Goal: Information Seeking & Learning: Learn about a topic

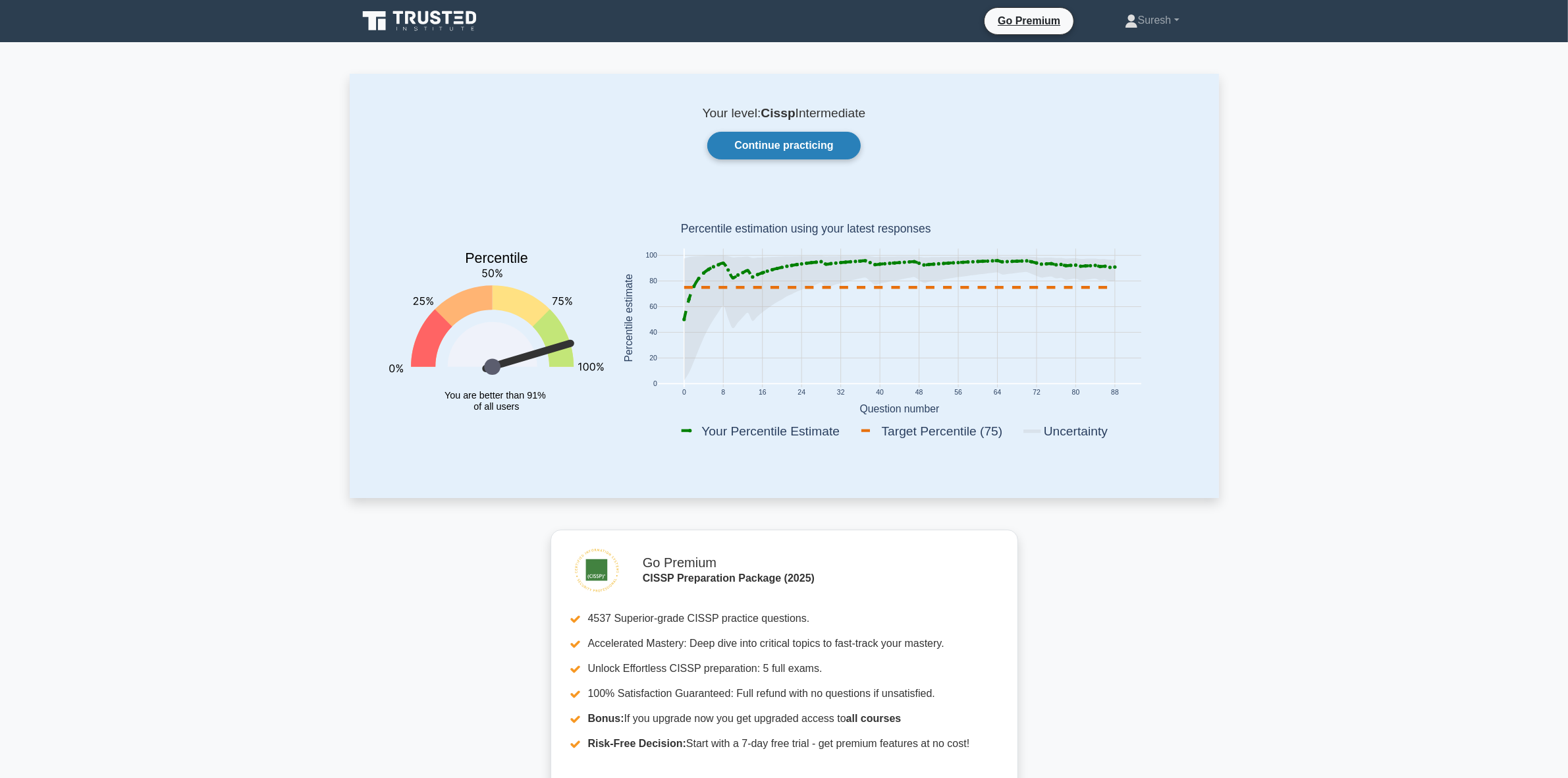
click at [754, 149] on link "Continue practicing" at bounding box center [783, 146] width 153 height 28
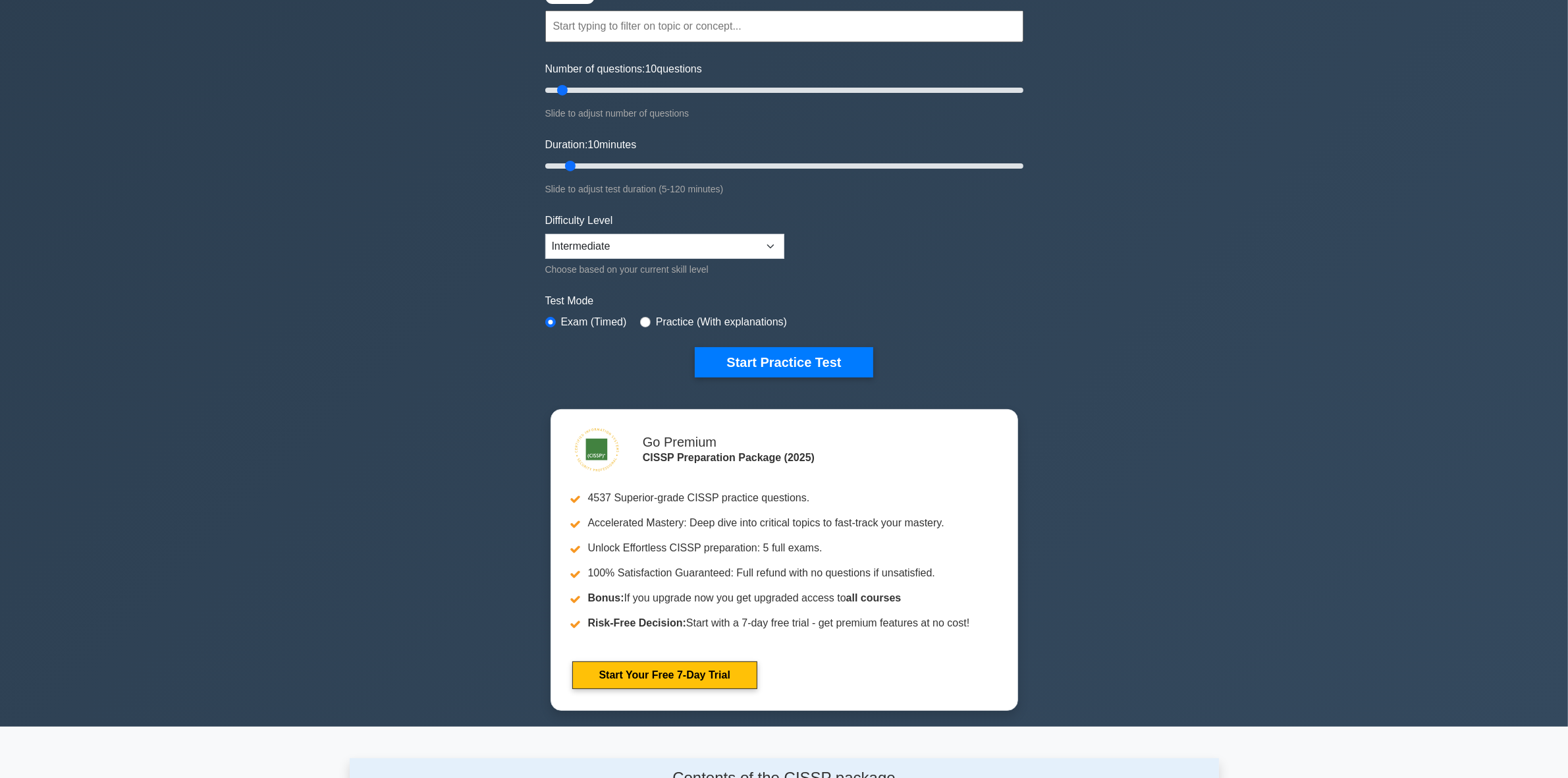
scroll to position [165, 0]
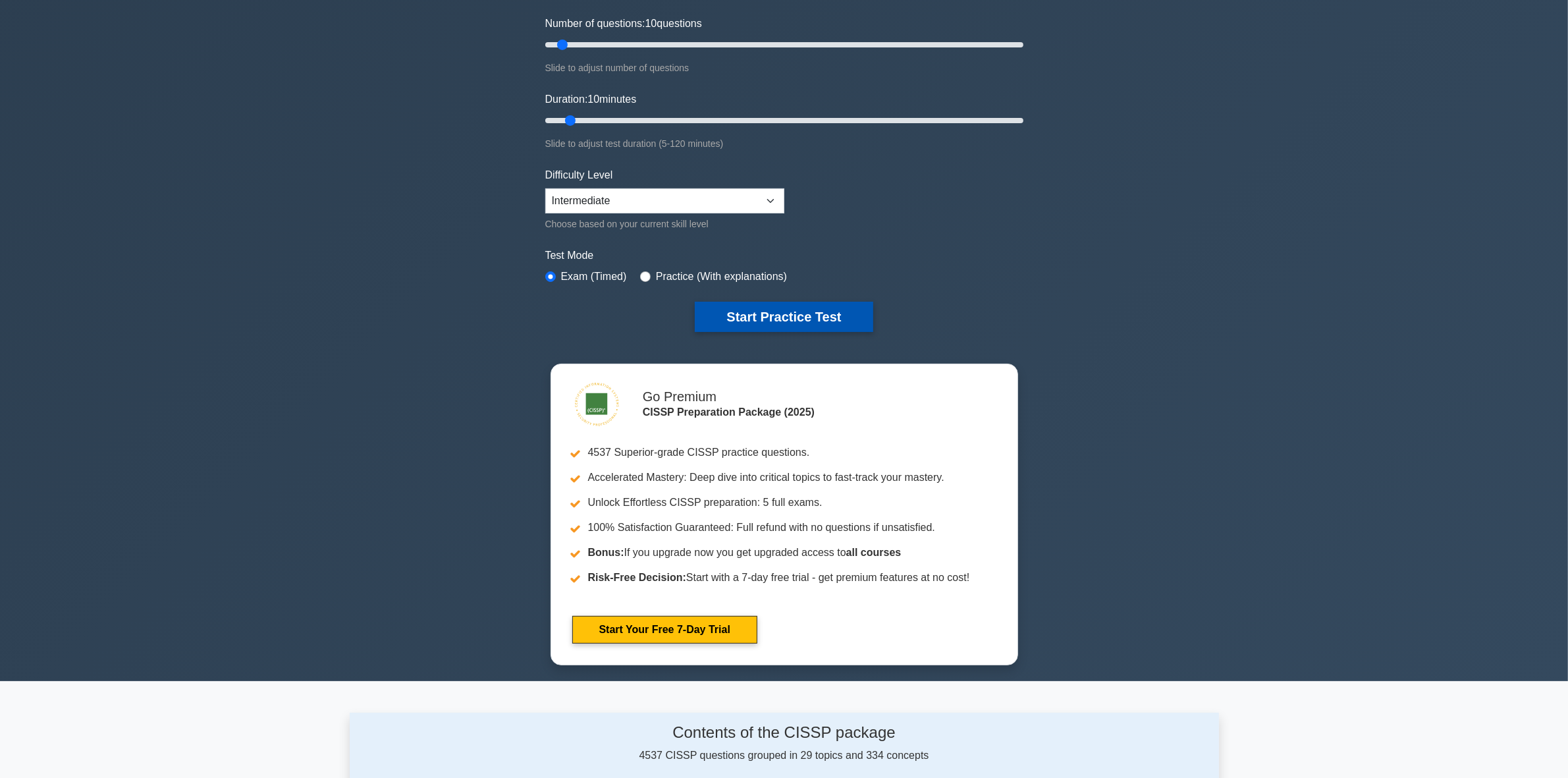
click at [774, 308] on button "Start Practice Test" at bounding box center [784, 317] width 178 height 31
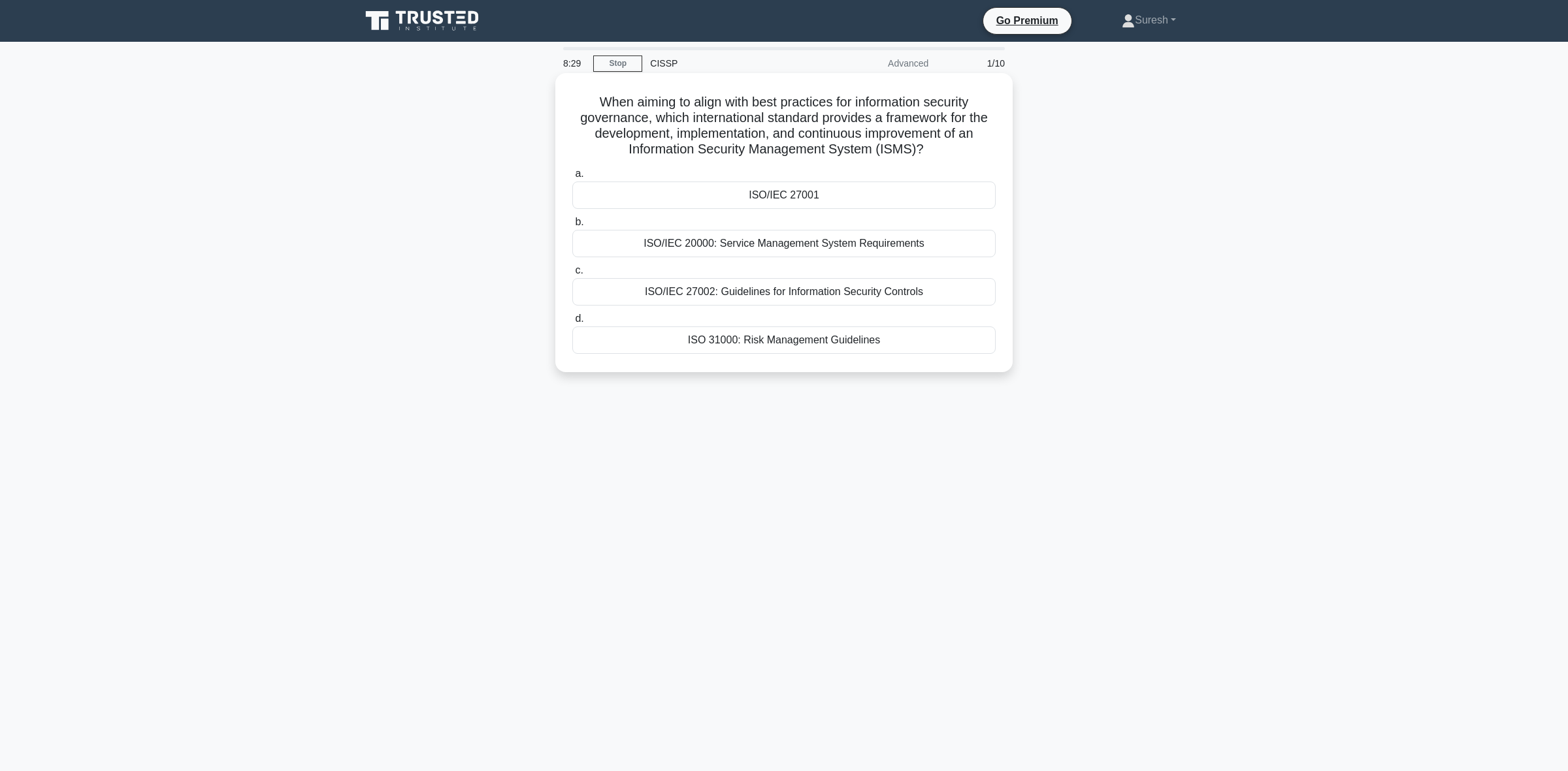
click at [772, 242] on div "ISO/IEC 20000: Service Management System Requirements" at bounding box center [784, 244] width 423 height 27
click at [572, 226] on input "b. ISO/IEC 20000: Service Management System Requirements" at bounding box center [572, 222] width 0 height 8
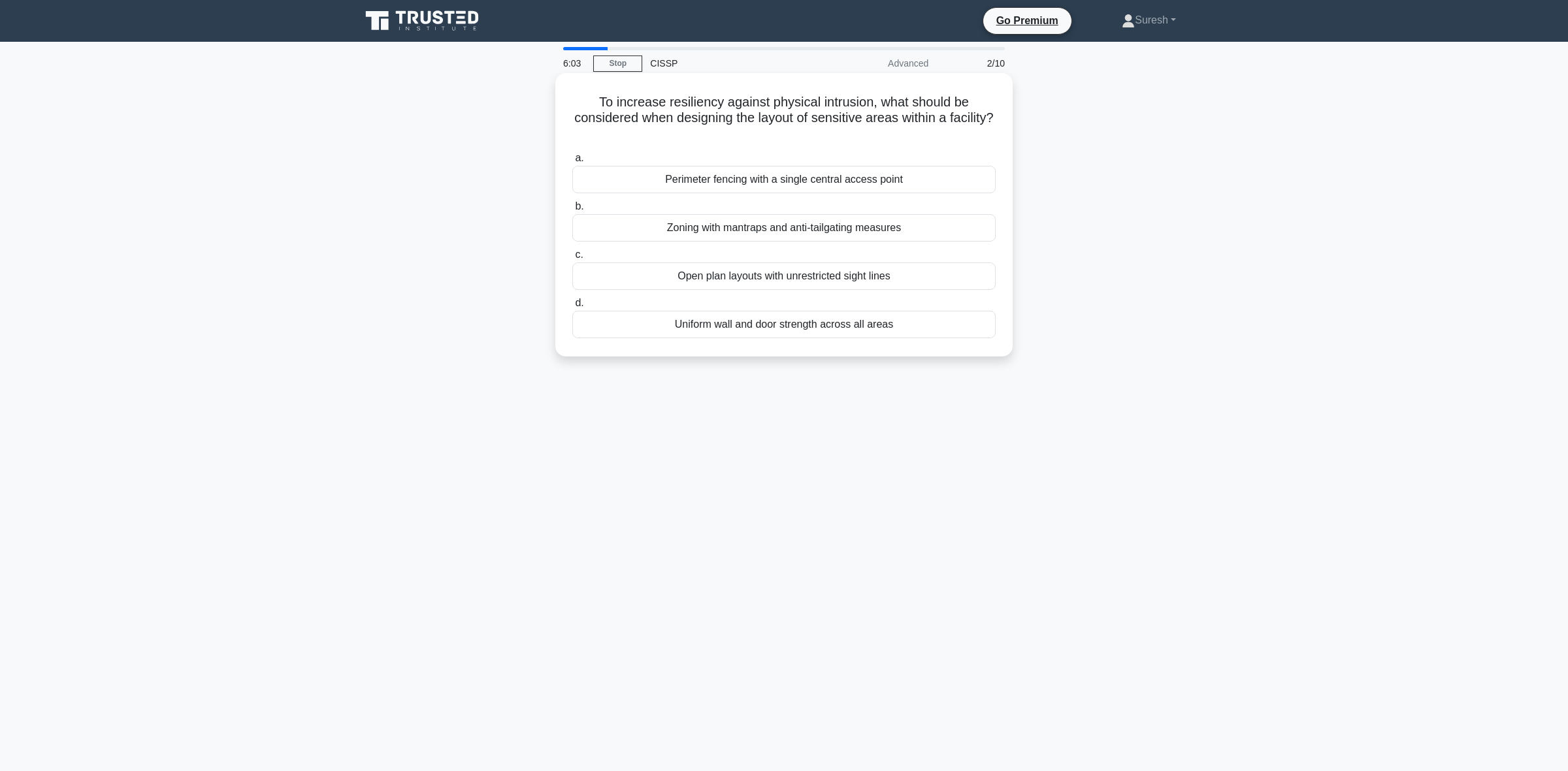
click at [762, 229] on div "Zoning with mantraps and anti-tailgating measures" at bounding box center [784, 228] width 423 height 27
click at [572, 211] on input "b. Zoning with mantraps and anti-tailgating measures" at bounding box center [572, 206] width 0 height 8
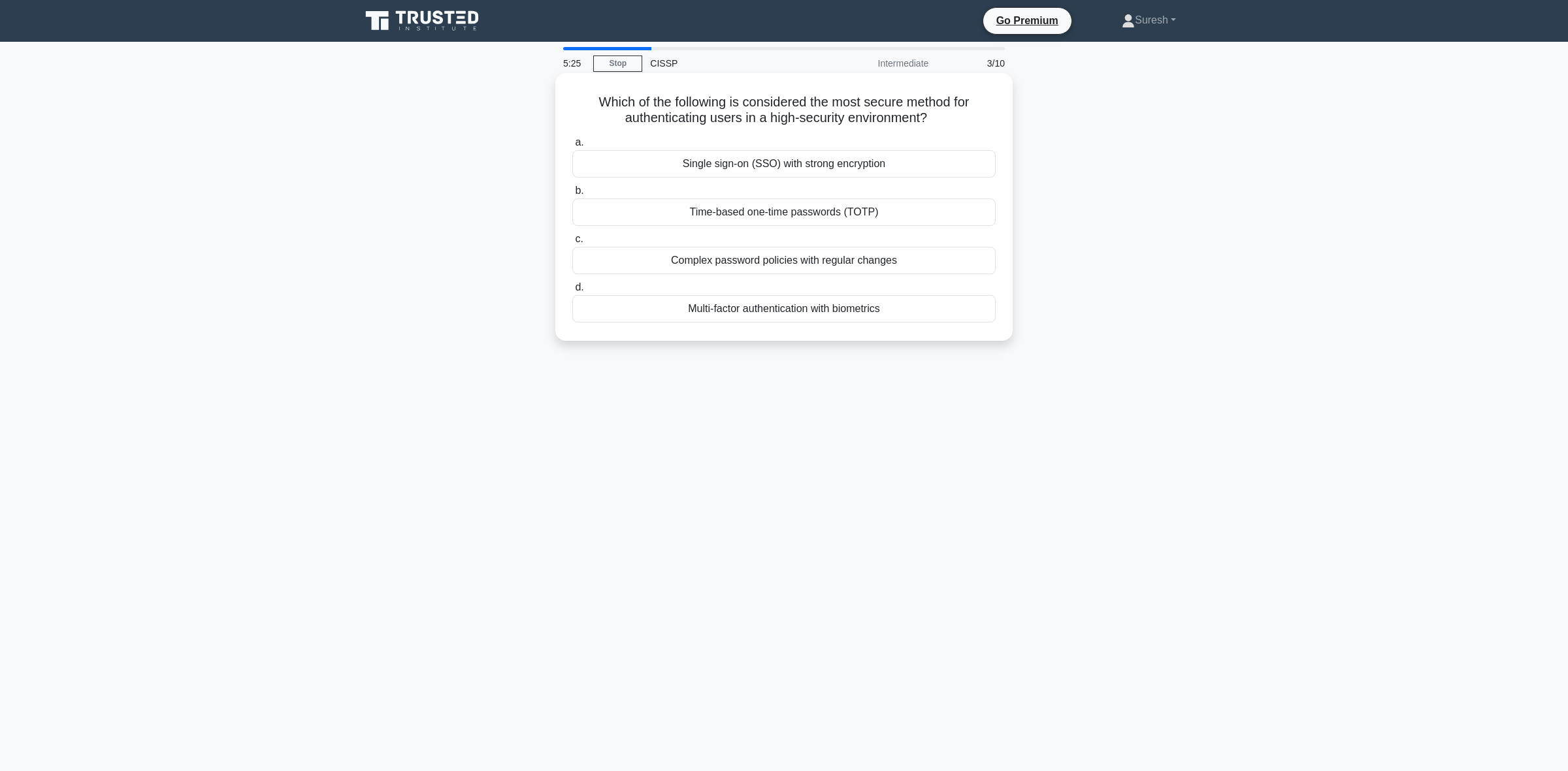
click at [799, 314] on div "Multi-factor authentication with biometrics" at bounding box center [784, 308] width 423 height 27
click at [572, 292] on input "d. Multi-factor authentication with biometrics" at bounding box center [572, 287] width 0 height 8
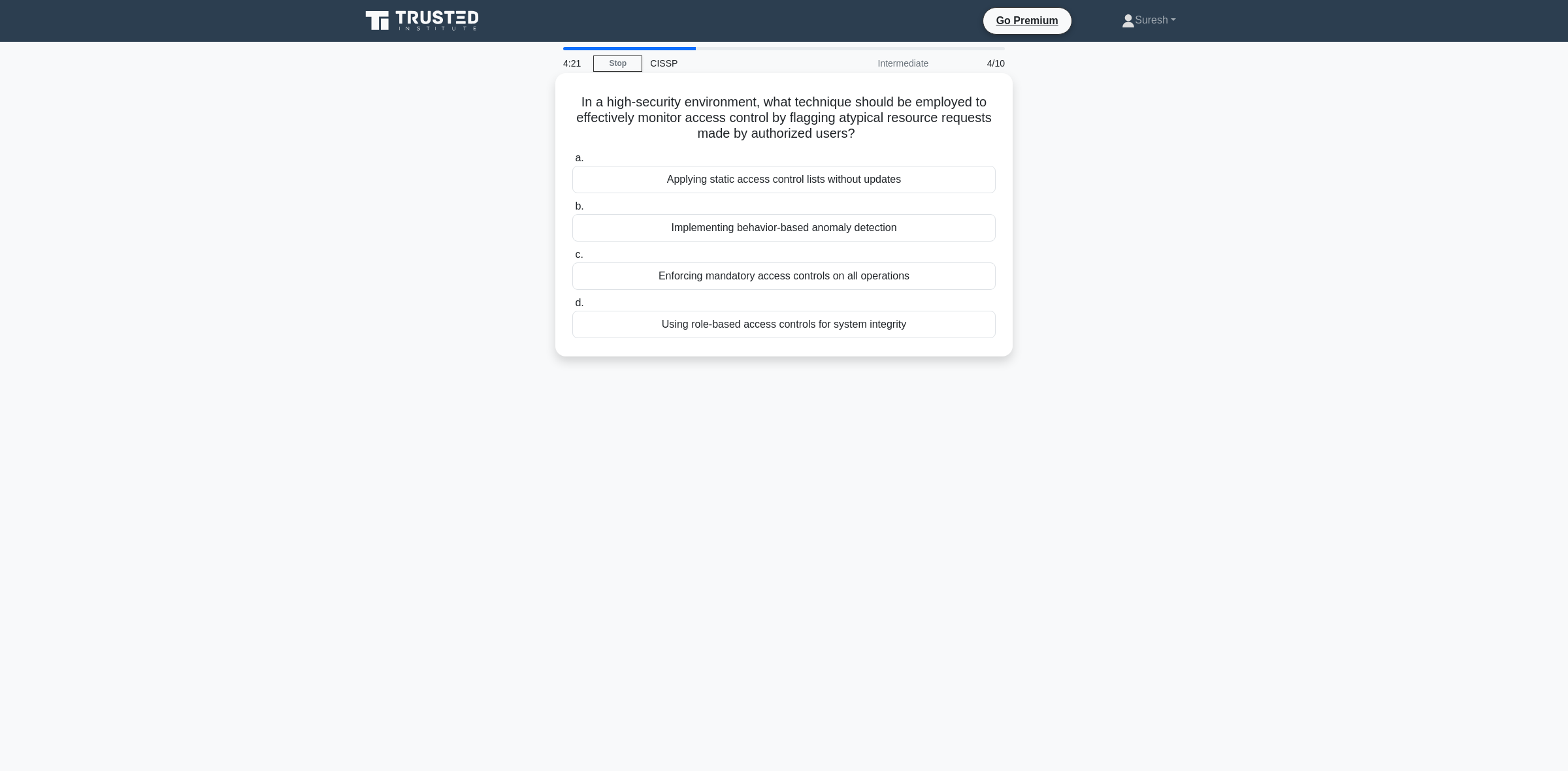
click at [748, 232] on div "Implementing behavior-based anomaly detection" at bounding box center [784, 228] width 423 height 27
click at [572, 211] on input "b. Implementing behavior-based anomaly detection" at bounding box center [572, 206] width 0 height 8
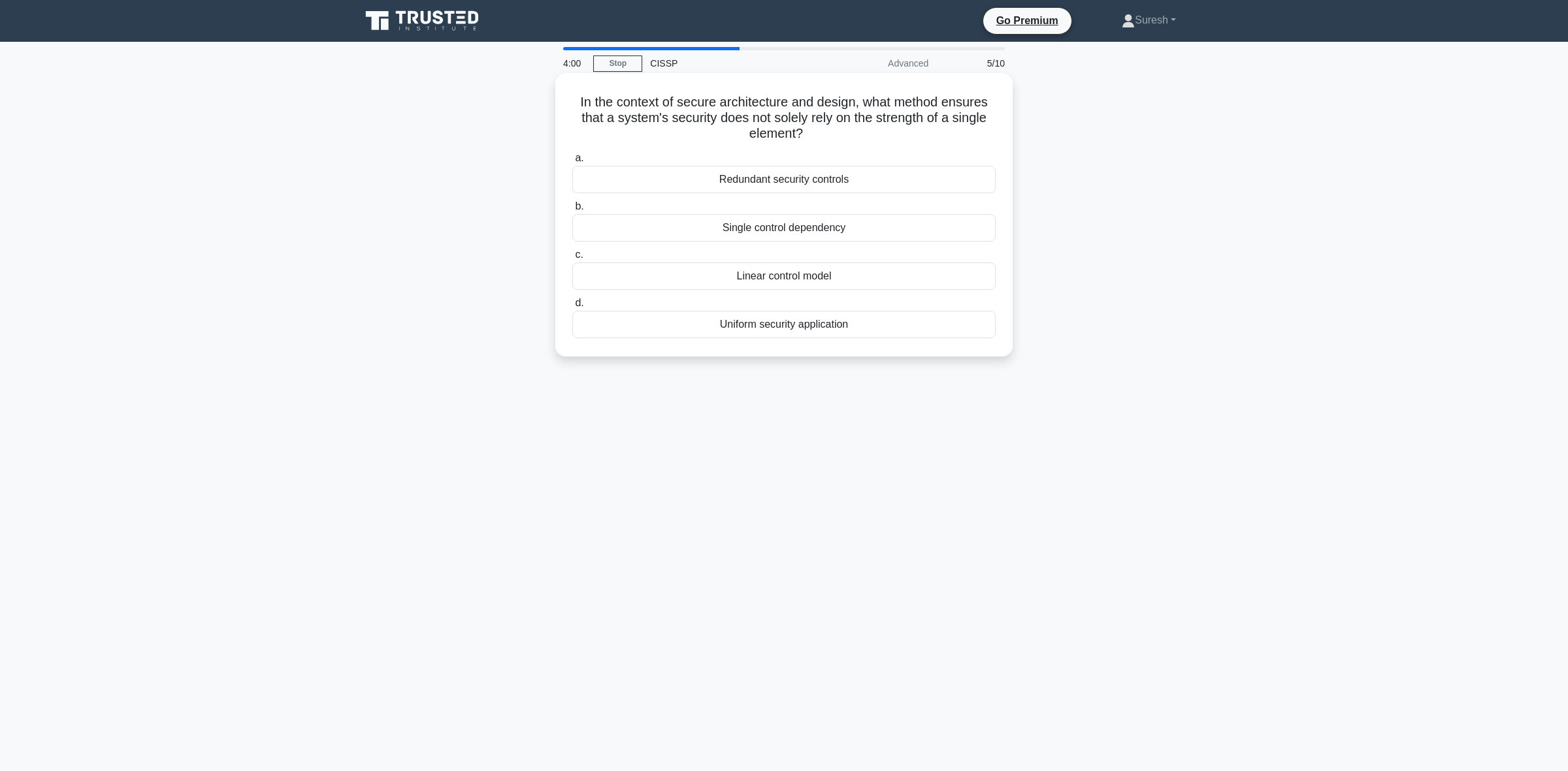
click at [778, 180] on div "Redundant security controls" at bounding box center [784, 179] width 423 height 27
click at [572, 163] on input "a. Redundant security controls" at bounding box center [572, 158] width 0 height 8
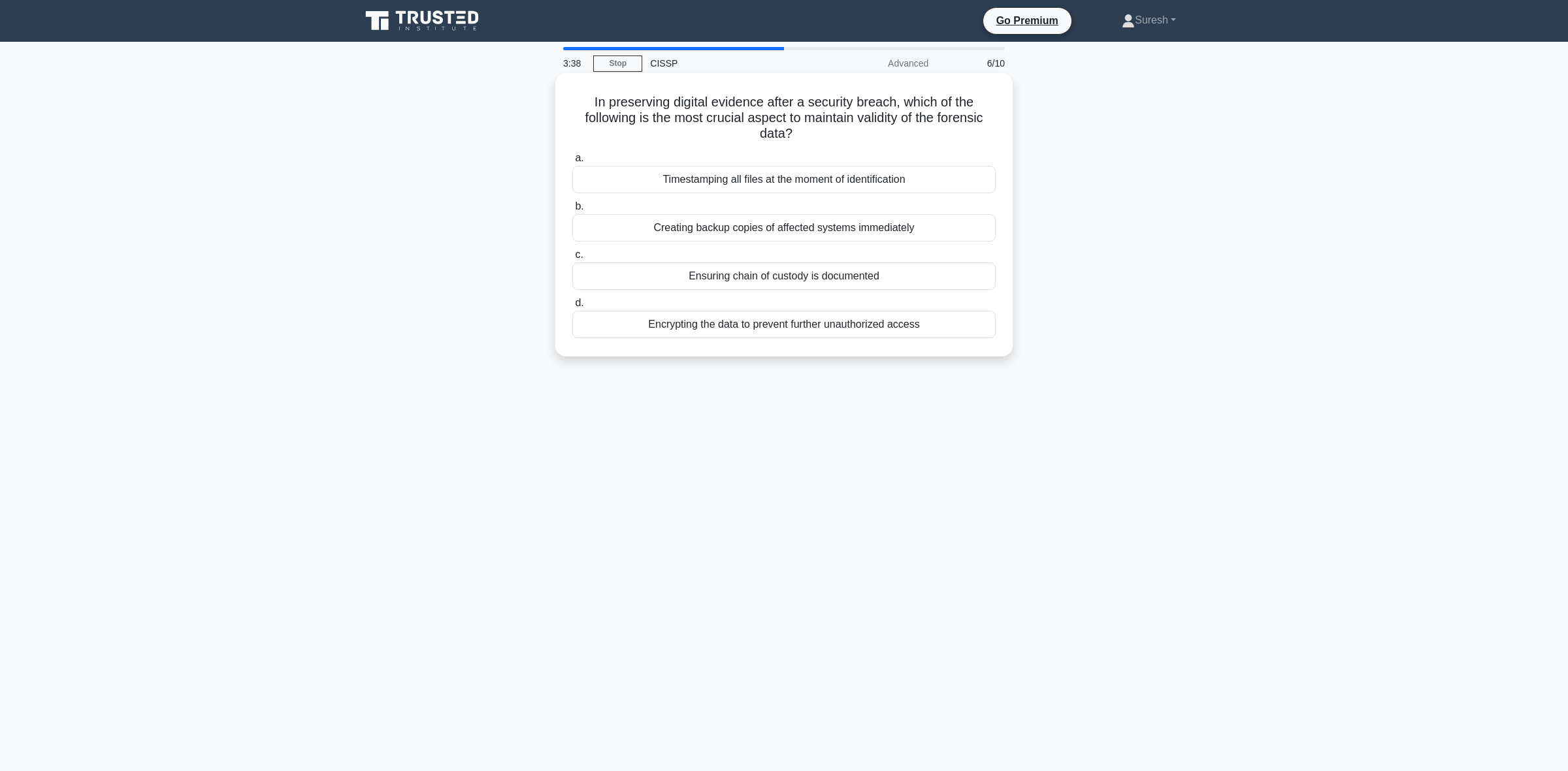
click at [801, 280] on div "Ensuring chain of custody is documented" at bounding box center [784, 276] width 423 height 27
click at [572, 259] on input "c. Ensuring chain of custody is documented" at bounding box center [572, 254] width 0 height 8
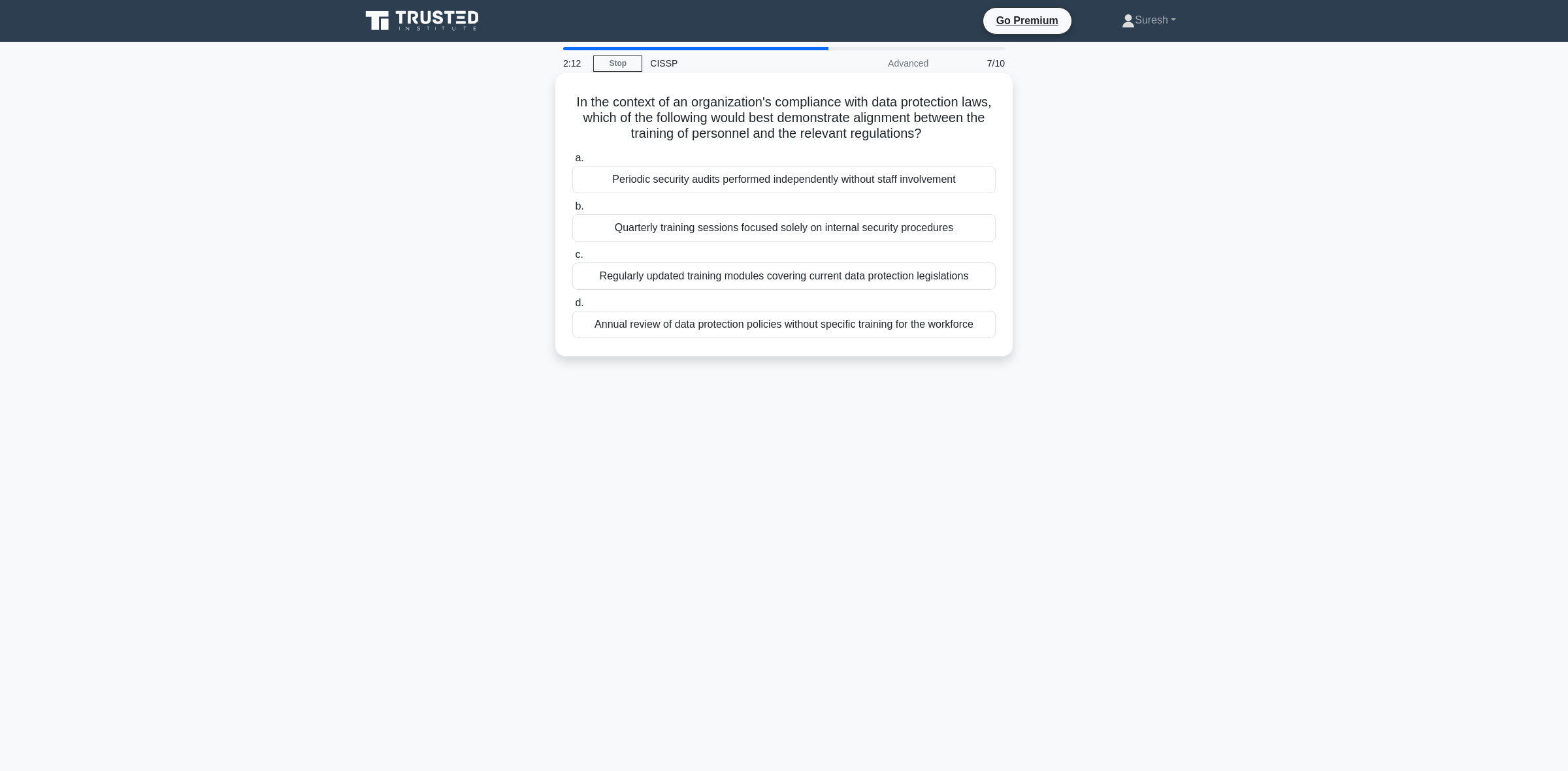
click at [765, 278] on div "Regularly updated training modules covering current data protection legislations" at bounding box center [784, 276] width 423 height 27
click at [572, 259] on input "c. Regularly updated training modules covering current data protection legislat…" at bounding box center [572, 254] width 0 height 8
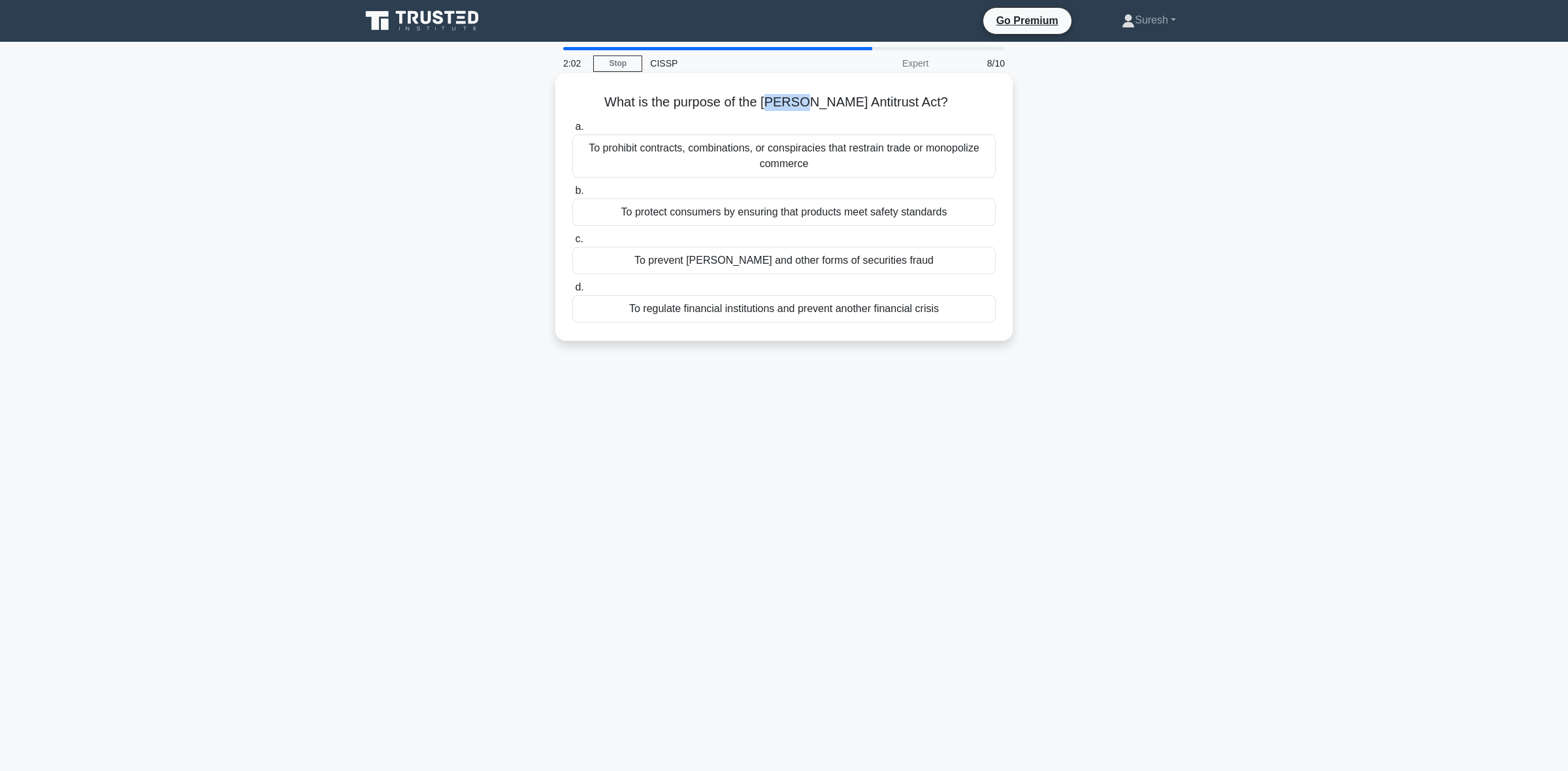
drag, startPoint x: 790, startPoint y: 100, endPoint x: 831, endPoint y: 100, distance: 41.0
click at [831, 100] on h5 "What is the purpose of the Sherman Antitrust Act? .spinner_0XTQ{transform-origi…" at bounding box center [784, 103] width 426 height 17
click at [787, 114] on div "What is the purpose of the Sherman Antitrust Act? .spinner_0XTQ{transform-origi…" at bounding box center [784, 207] width 447 height 258
drag, startPoint x: 784, startPoint y: 103, endPoint x: 918, endPoint y: 106, distance: 134.0
click at [918, 106] on h5 "What is the purpose of the Sherman Antitrust Act? .spinner_0XTQ{transform-origi…" at bounding box center [784, 103] width 426 height 17
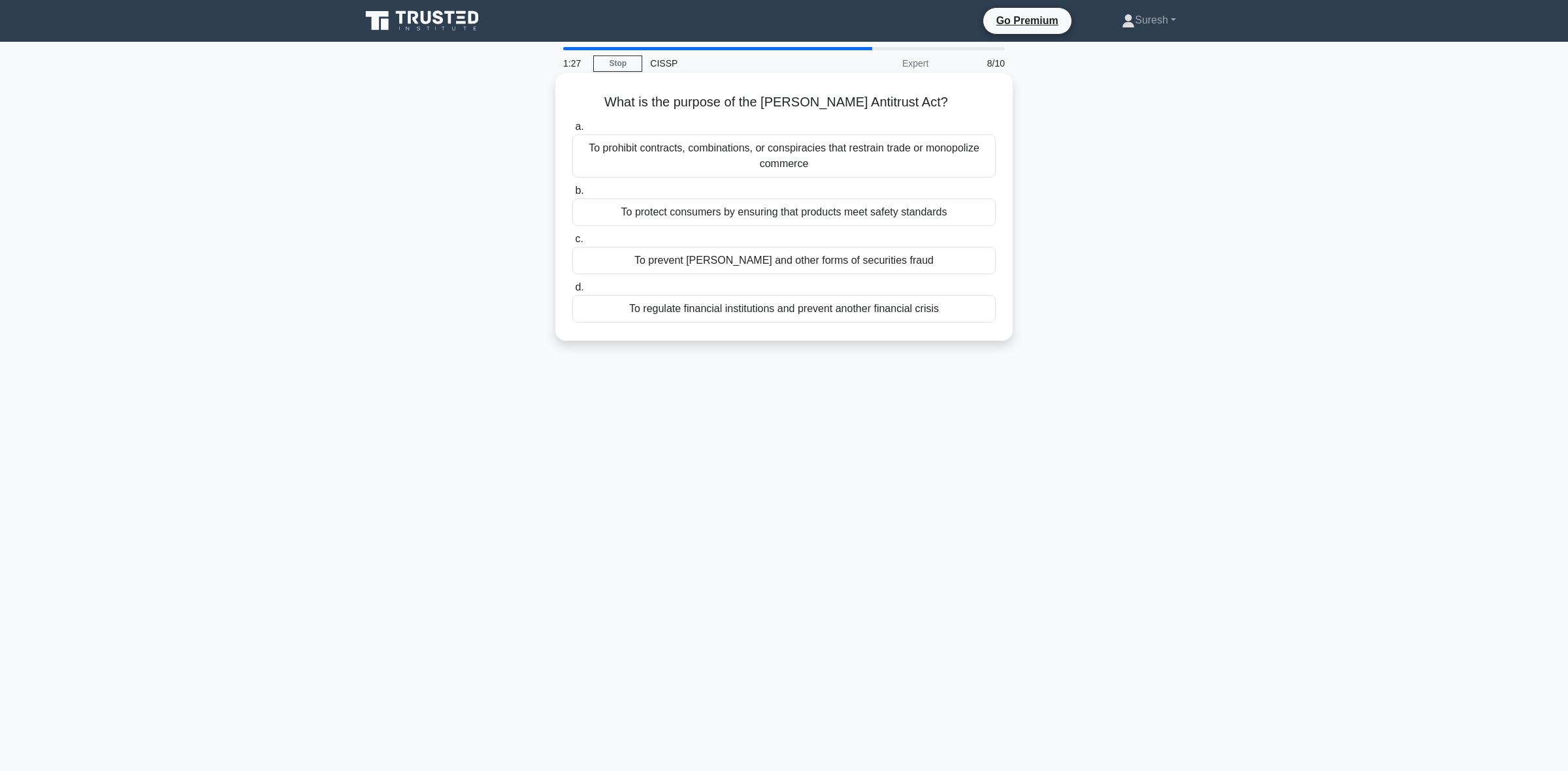
click at [807, 156] on div "To prohibit contracts, combinations, or conspiracies that restrain trade or mon…" at bounding box center [784, 156] width 423 height 43
click at [572, 131] on input "a. To prohibit contracts, combinations, or conspiracies that restrain trade or …" at bounding box center [572, 127] width 0 height 8
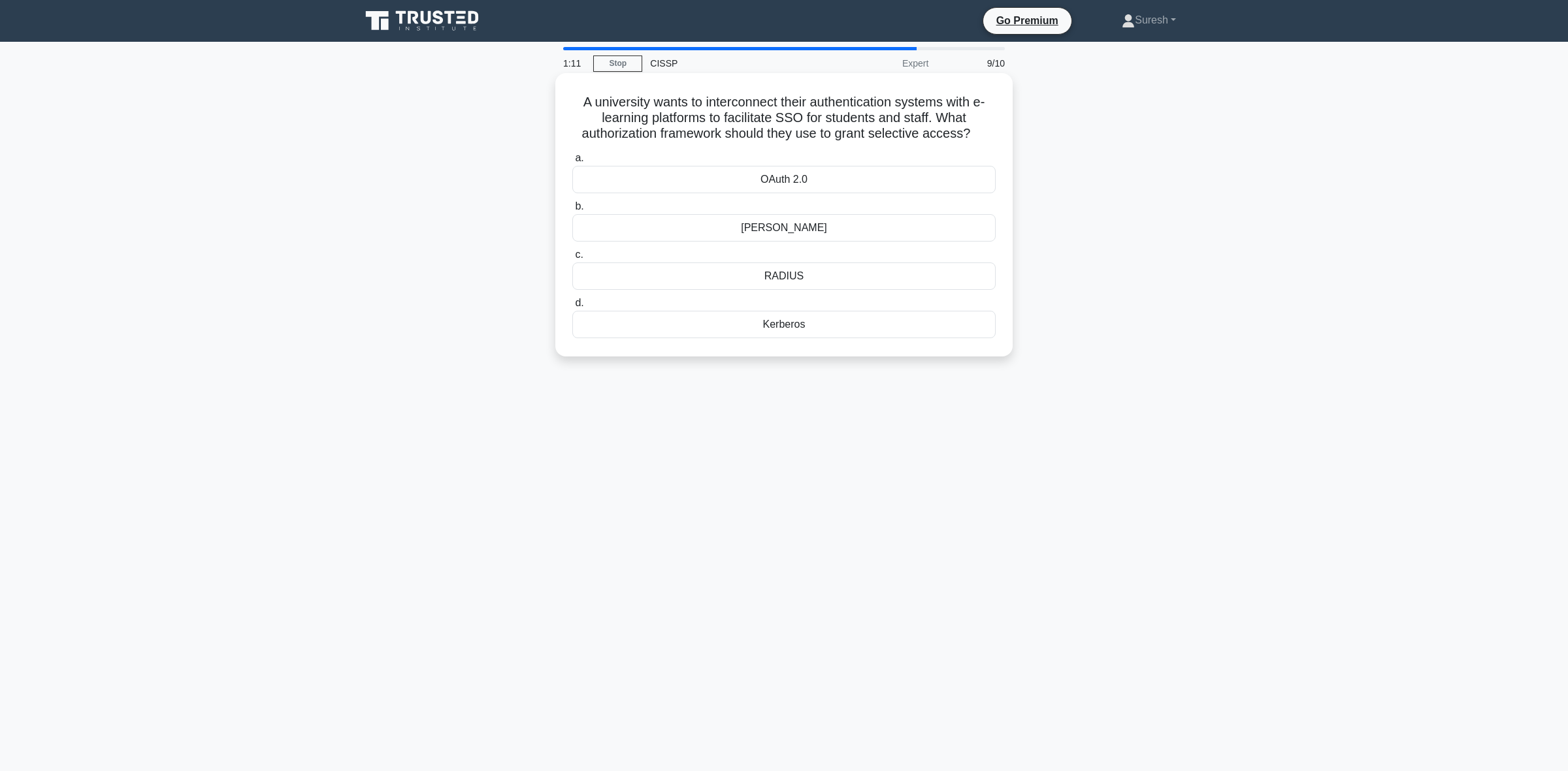
click at [775, 183] on div "OAuth 2.0" at bounding box center [784, 179] width 423 height 27
click at [572, 163] on input "a. OAuth 2.0" at bounding box center [572, 158] width 0 height 8
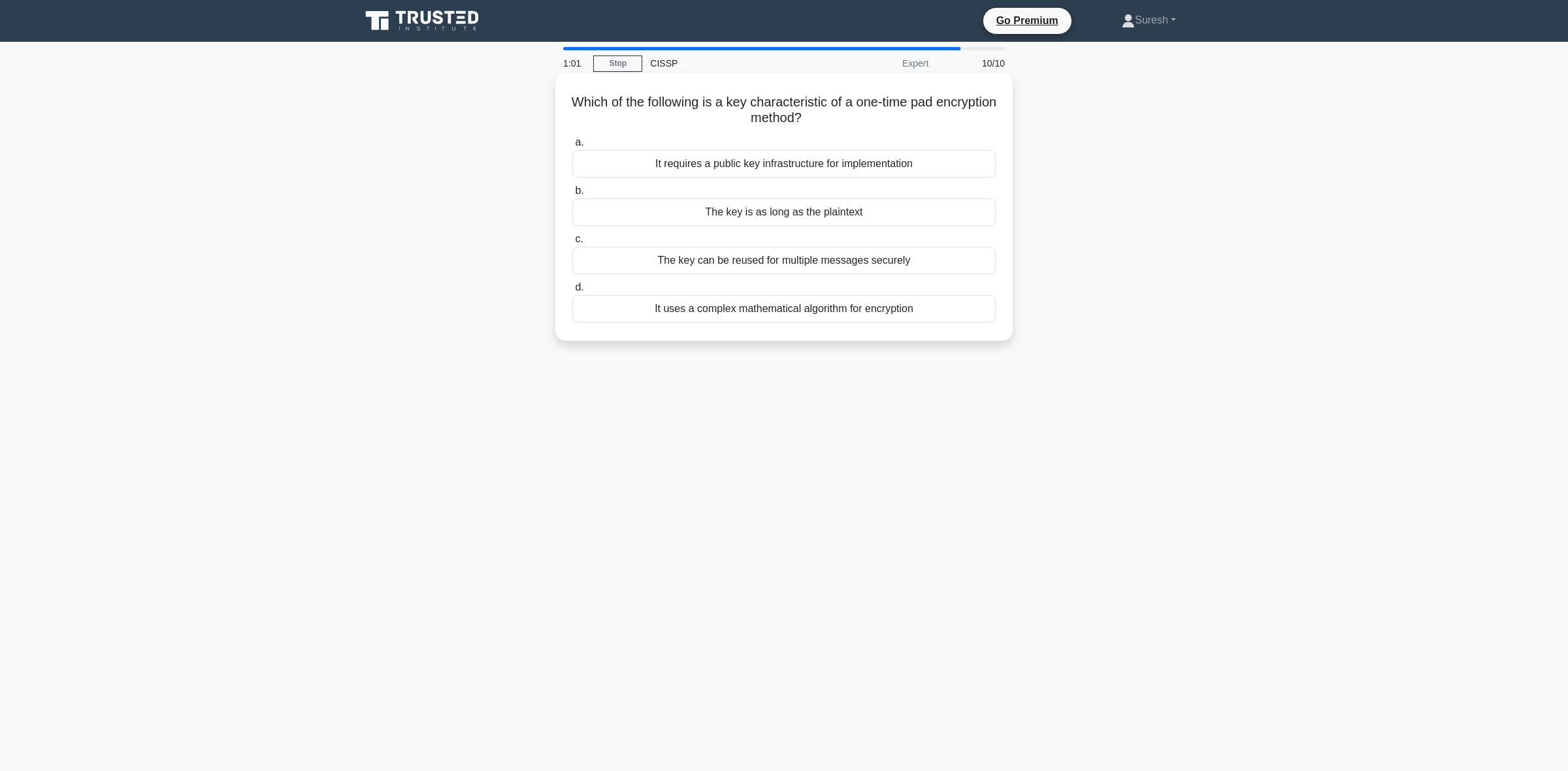
click at [772, 217] on div "The key is as long as the plaintext" at bounding box center [784, 212] width 423 height 27
click at [572, 195] on input "b. The key is as long as the plaintext" at bounding box center [572, 191] width 0 height 8
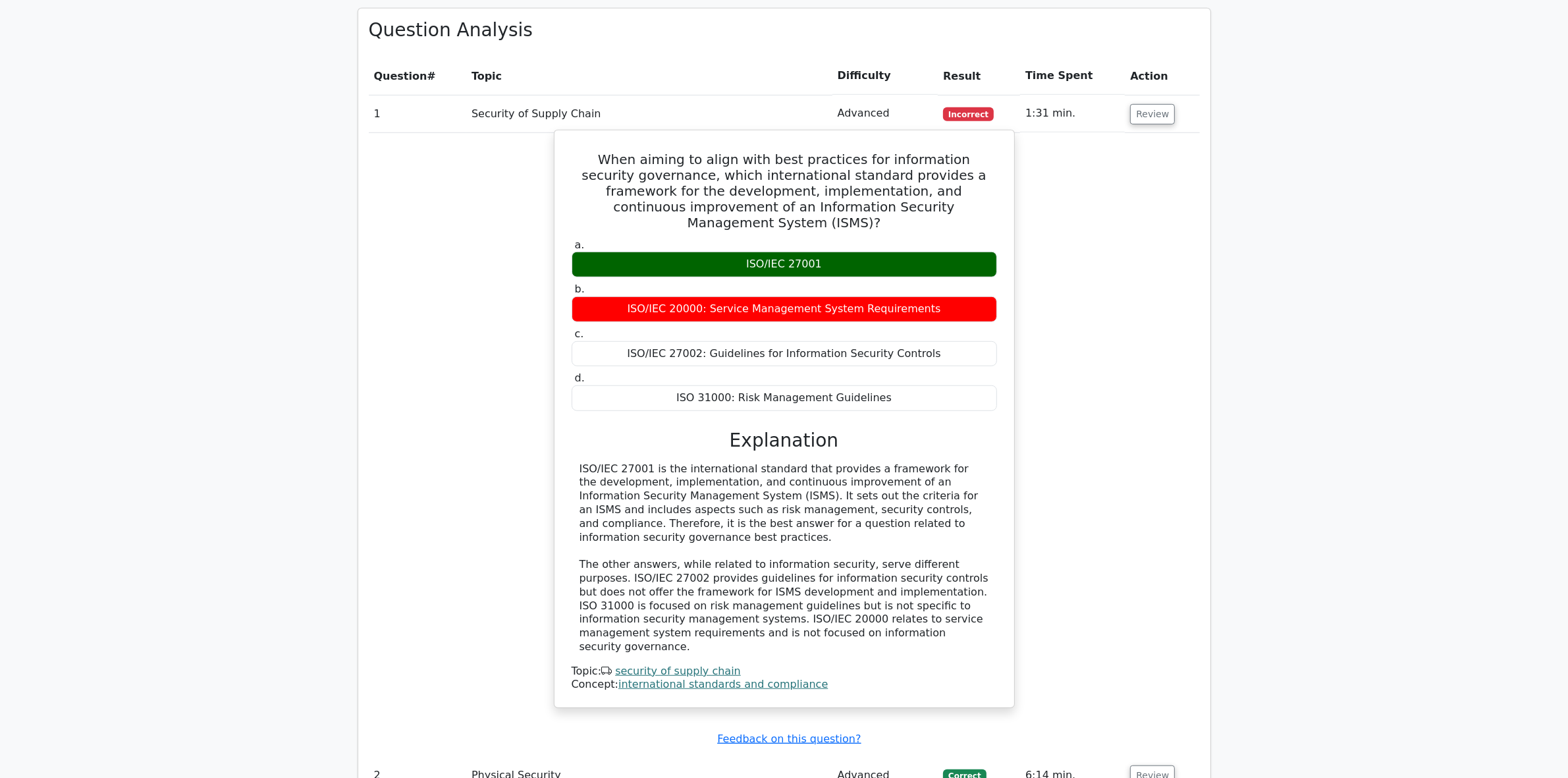
scroll to position [1153, 0]
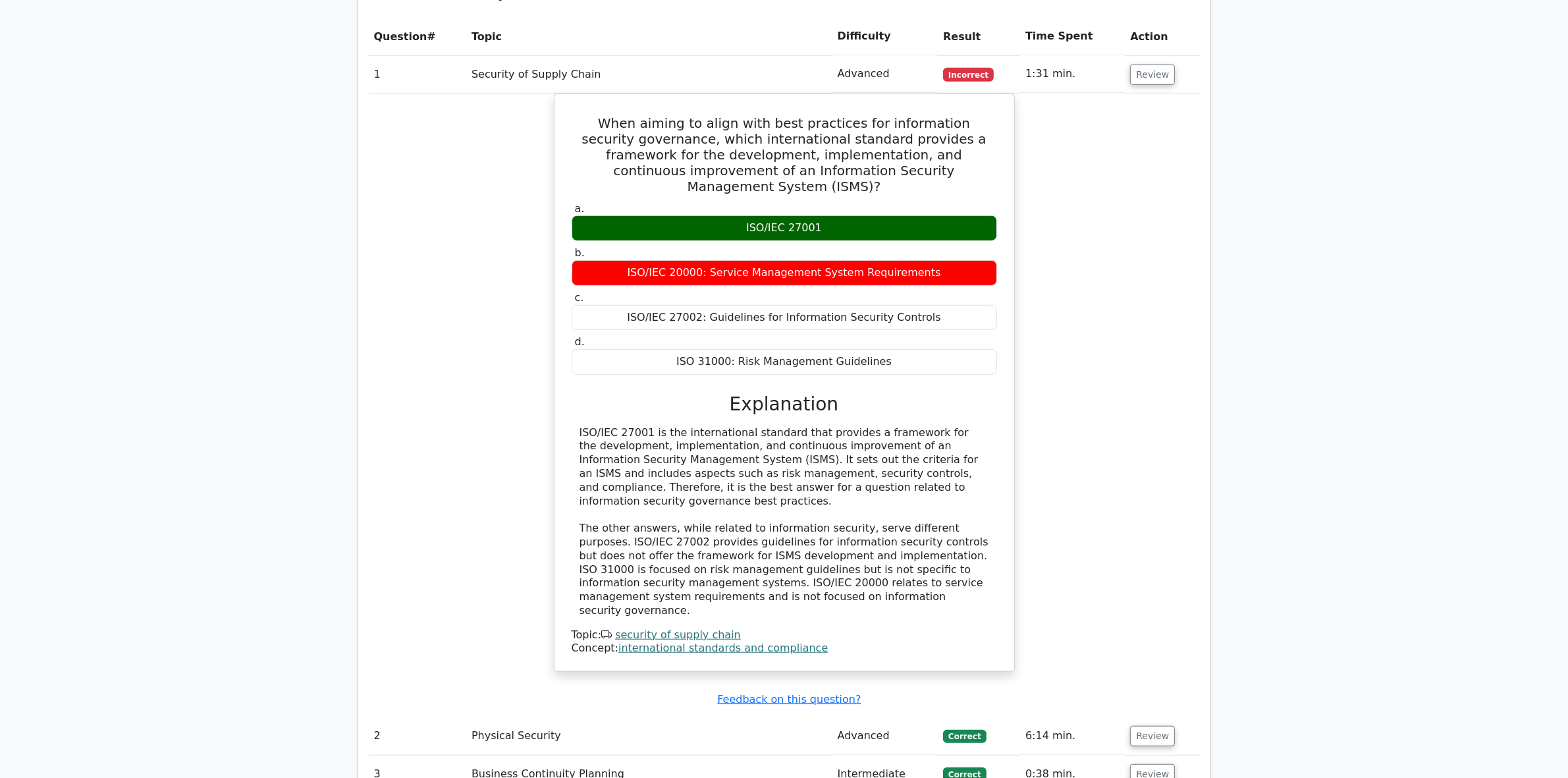
click at [1120, 275] on div "When aiming to align with best practices for information security governance, w…" at bounding box center [784, 391] width 832 height 595
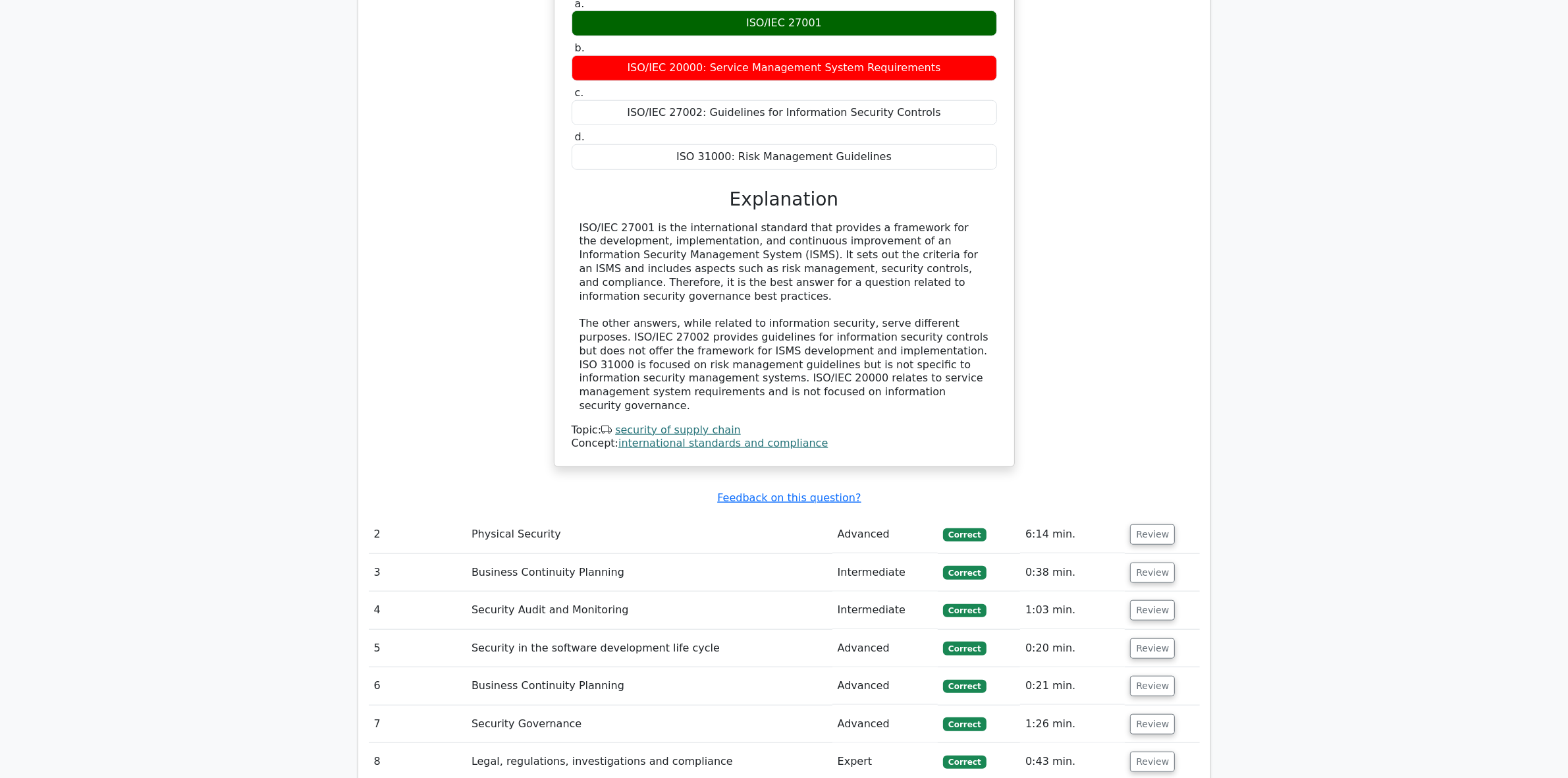
scroll to position [1482, 0]
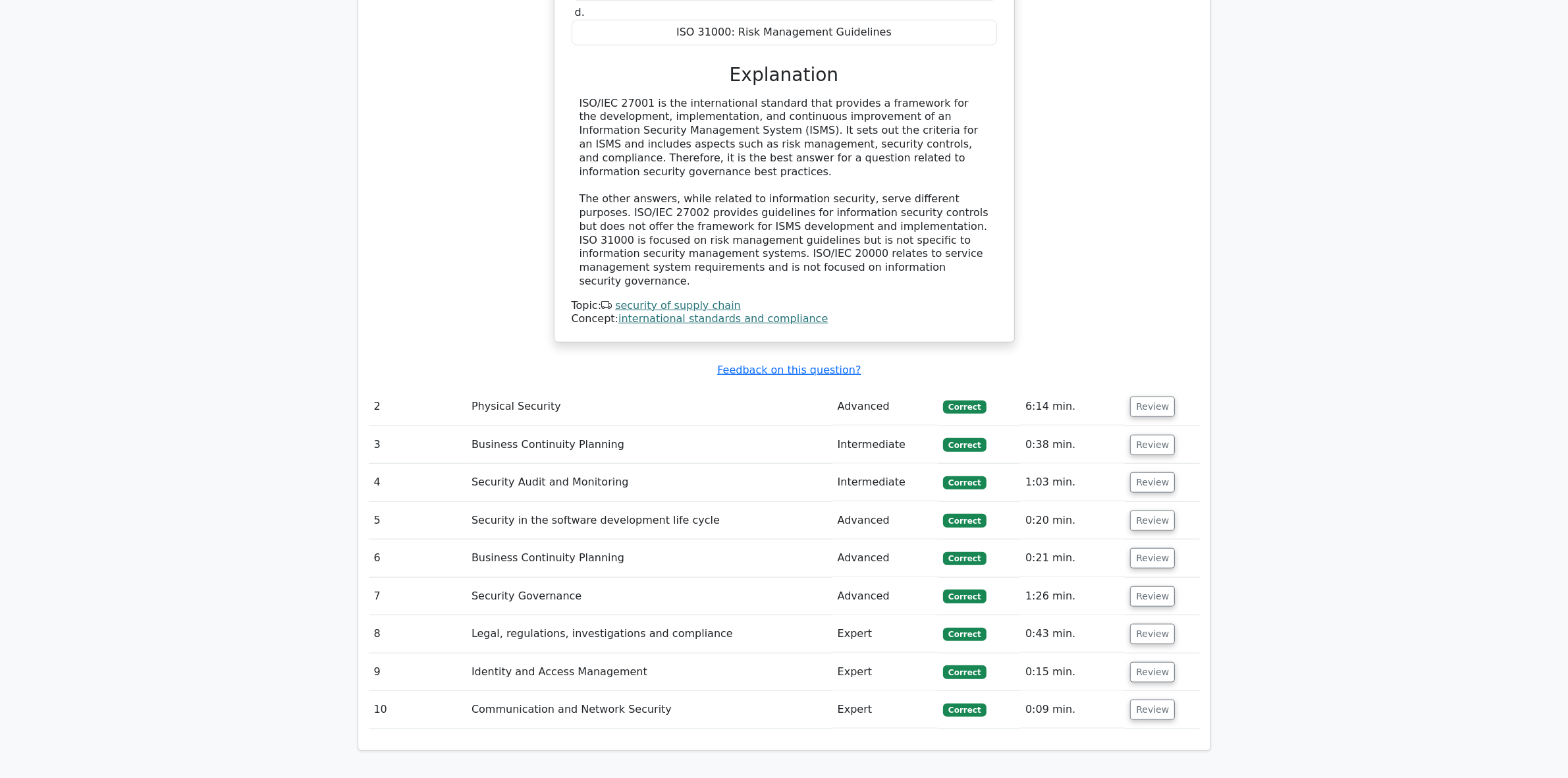
click at [1097, 257] on div "When aiming to align with best practices for information security governance, w…" at bounding box center [784, 61] width 832 height 595
click at [1145, 396] on button "Review" at bounding box center [1153, 406] width 44 height 21
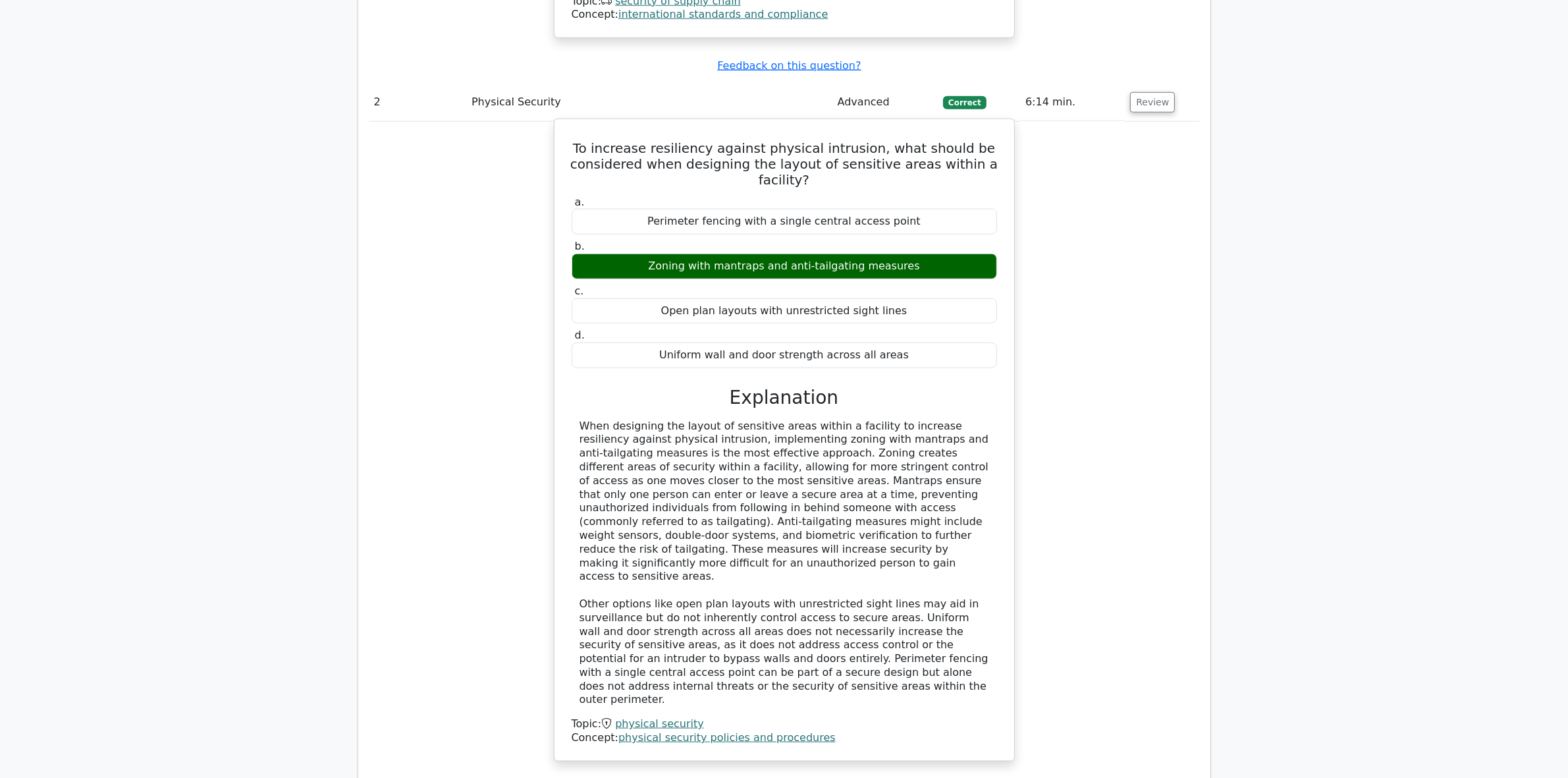
scroll to position [1811, 0]
